Goal: Information Seeking & Learning: Learn about a topic

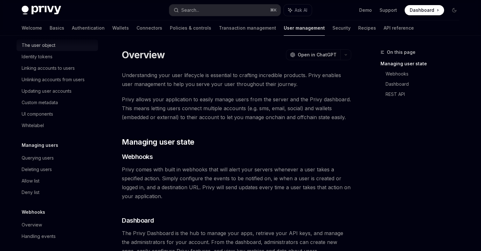
scroll to position [109, 0]
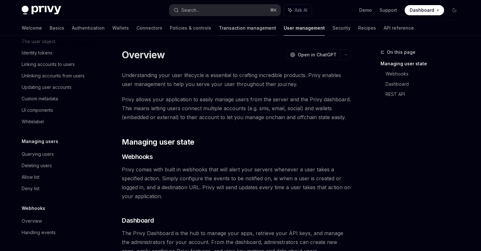
click at [219, 25] on link "Transaction management" at bounding box center [247, 27] width 57 height 15
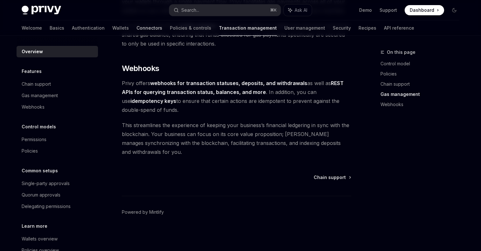
click at [136, 30] on link "Connectors" at bounding box center [149, 27] width 26 height 15
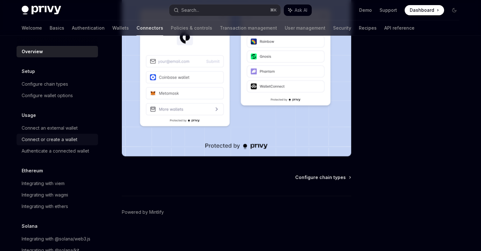
scroll to position [18, 0]
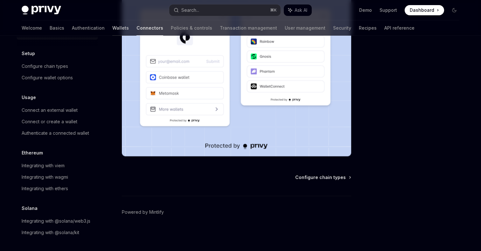
click at [112, 28] on link "Wallets" at bounding box center [120, 27] width 17 height 15
type textarea "*"
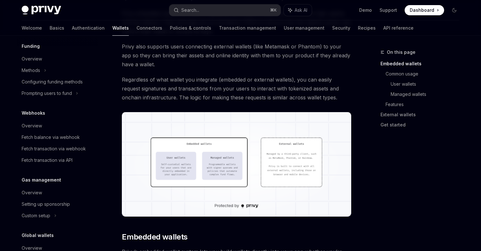
scroll to position [266, 0]
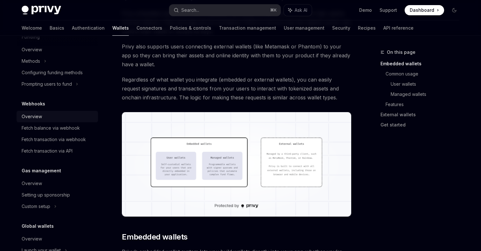
click at [34, 118] on div "Overview" at bounding box center [32, 117] width 20 height 8
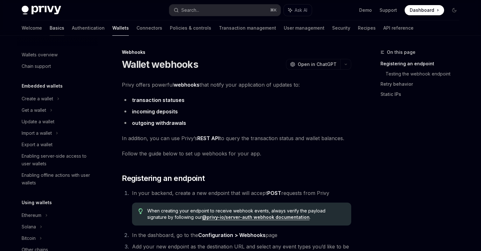
click at [50, 31] on link "Basics" at bounding box center [57, 27] width 15 height 15
type textarea "*"
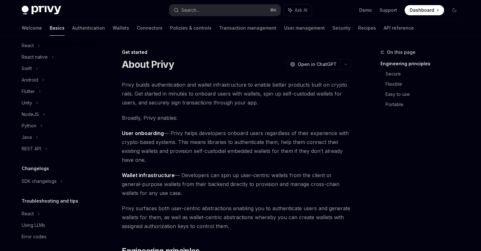
scroll to position [88, 0]
